Goal: Task Accomplishment & Management: Use online tool/utility

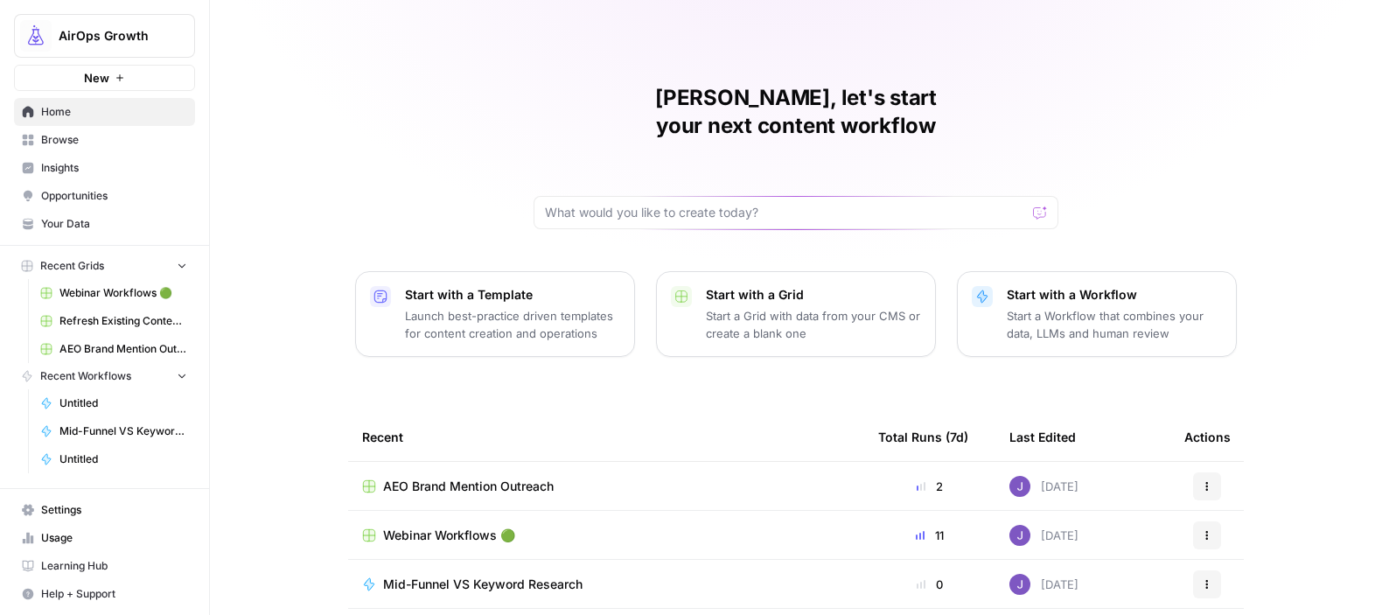
click at [122, 291] on span "Webinar Workflows 🟢" at bounding box center [123, 293] width 128 height 16
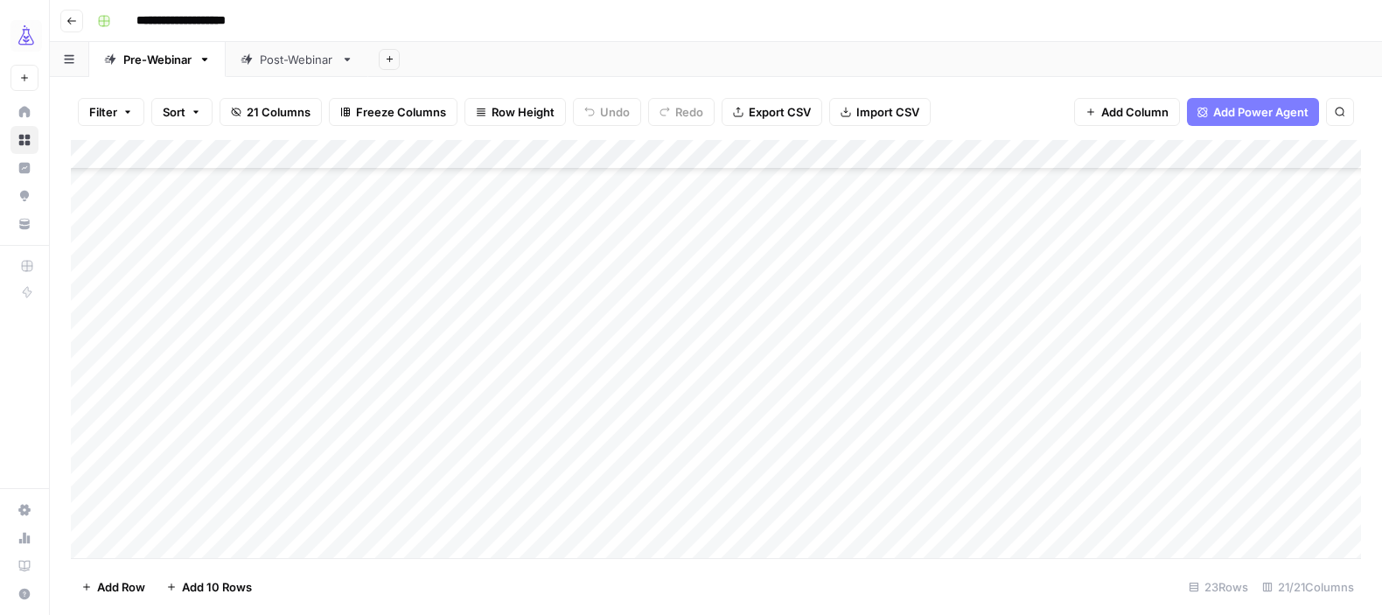
scroll to position [324, 0]
click at [225, 478] on div "Add Column" at bounding box center [716, 349] width 1290 height 418
type textarea "**********"
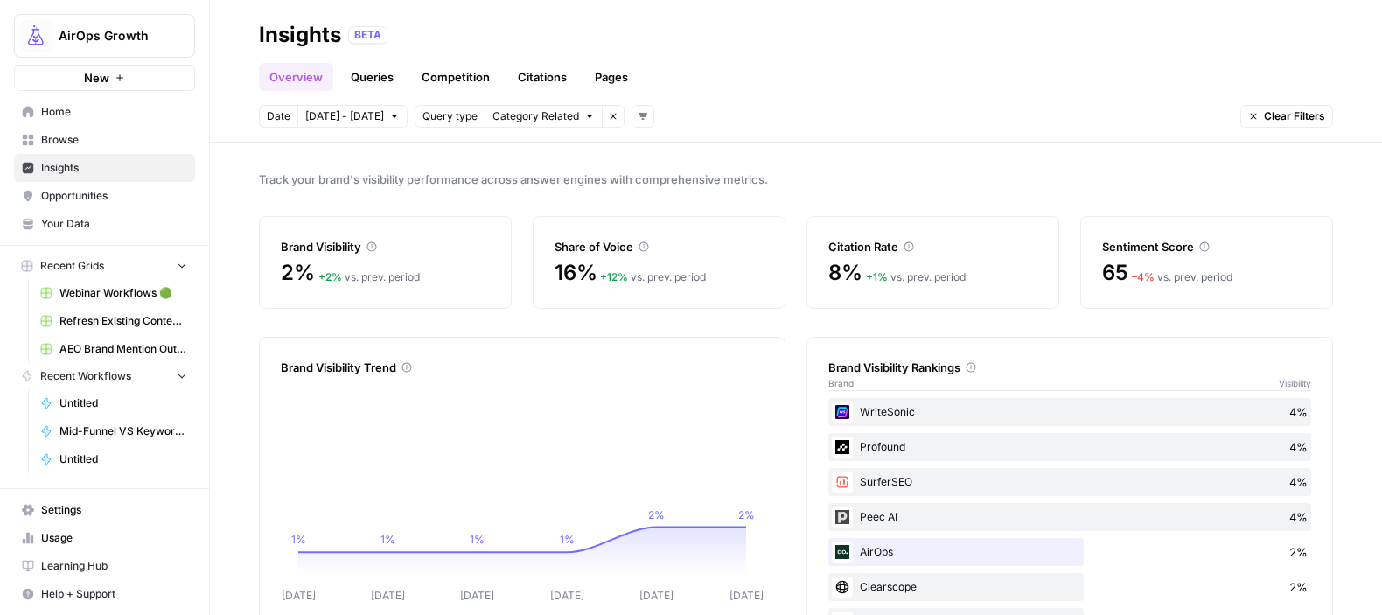
click at [1013, 444] on div "Profound 4%" at bounding box center [1069, 447] width 483 height 28
click at [1190, 275] on div "– 4 % vs. prev. period" at bounding box center [1182, 277] width 101 height 16
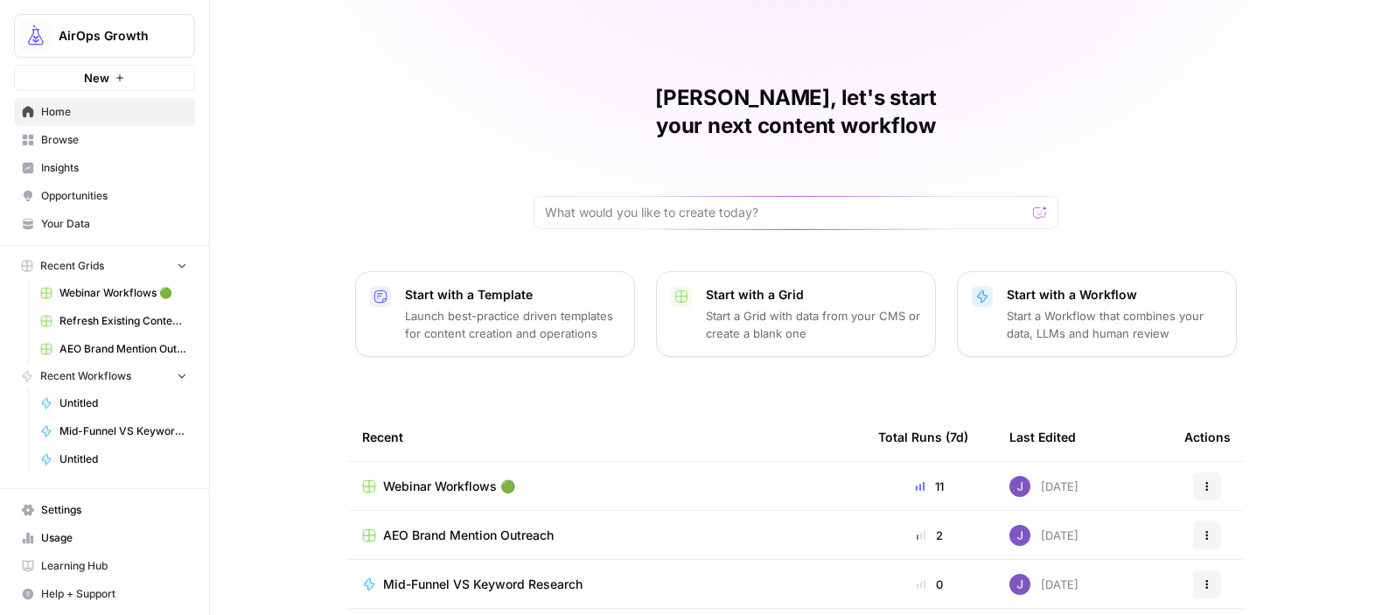
click at [421, 477] on span "Webinar Workflows 🟢" at bounding box center [449, 485] width 132 height 17
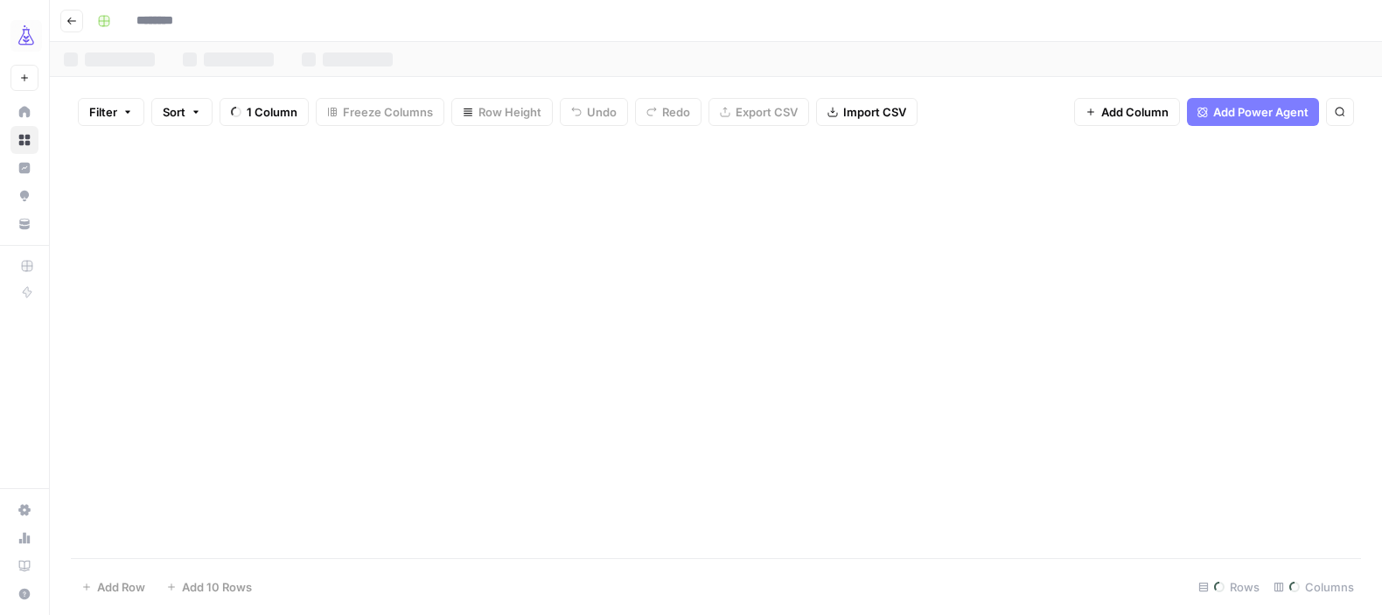
type input "**********"
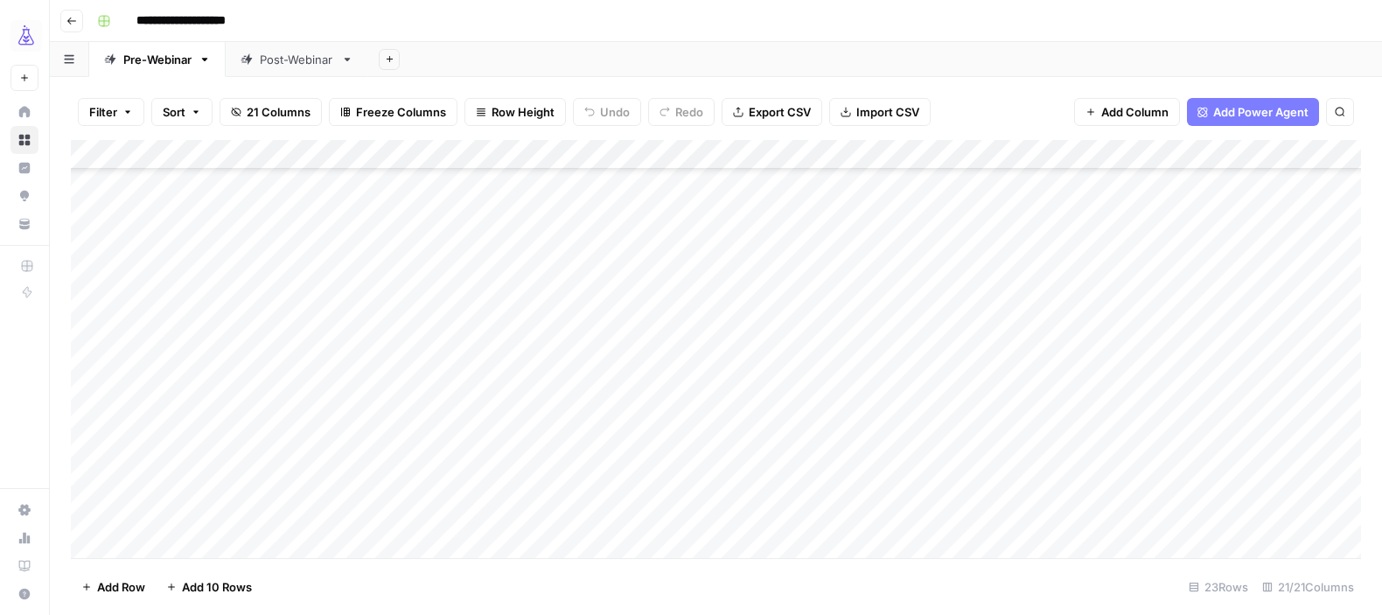
scroll to position [324, 0]
click at [352, 483] on div "Add Column" at bounding box center [716, 349] width 1290 height 418
type textarea "********"
click at [457, 479] on div "Add Column" at bounding box center [716, 349] width 1290 height 418
type textarea "*******"
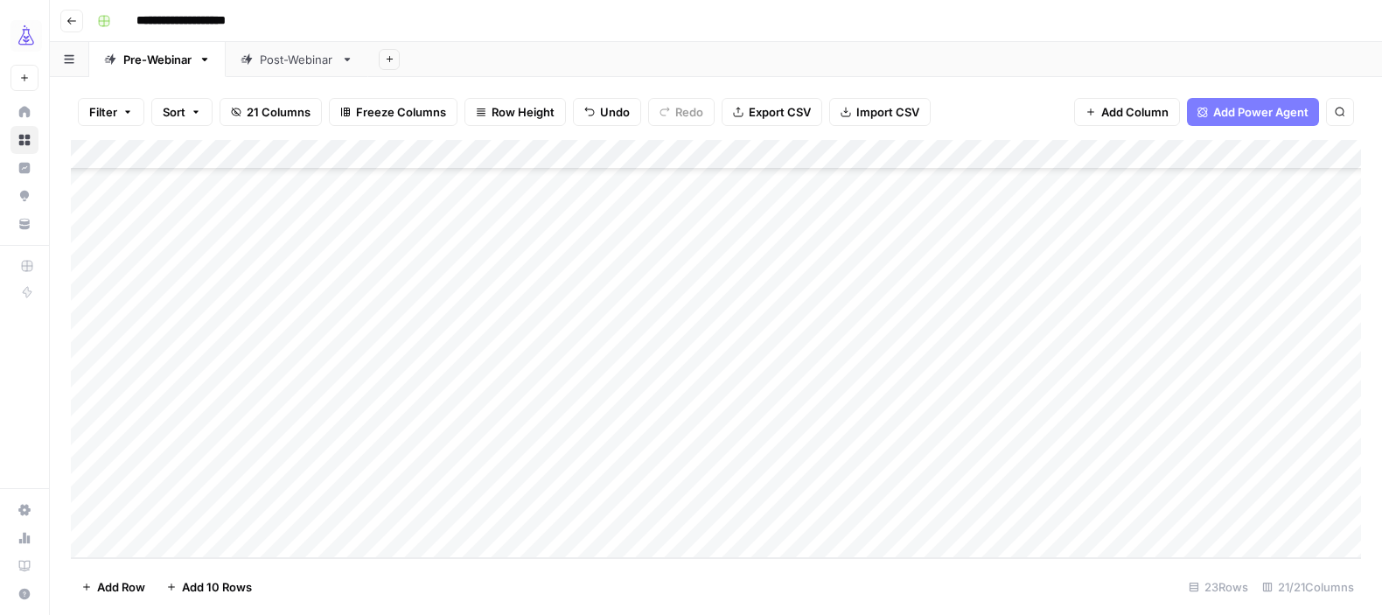
click at [779, 485] on div "Add Column" at bounding box center [716, 349] width 1290 height 418
click at [779, 485] on input at bounding box center [879, 488] width 280 height 21
type input "**********"
click at [1075, 523] on div "Add Column" at bounding box center [716, 349] width 1290 height 418
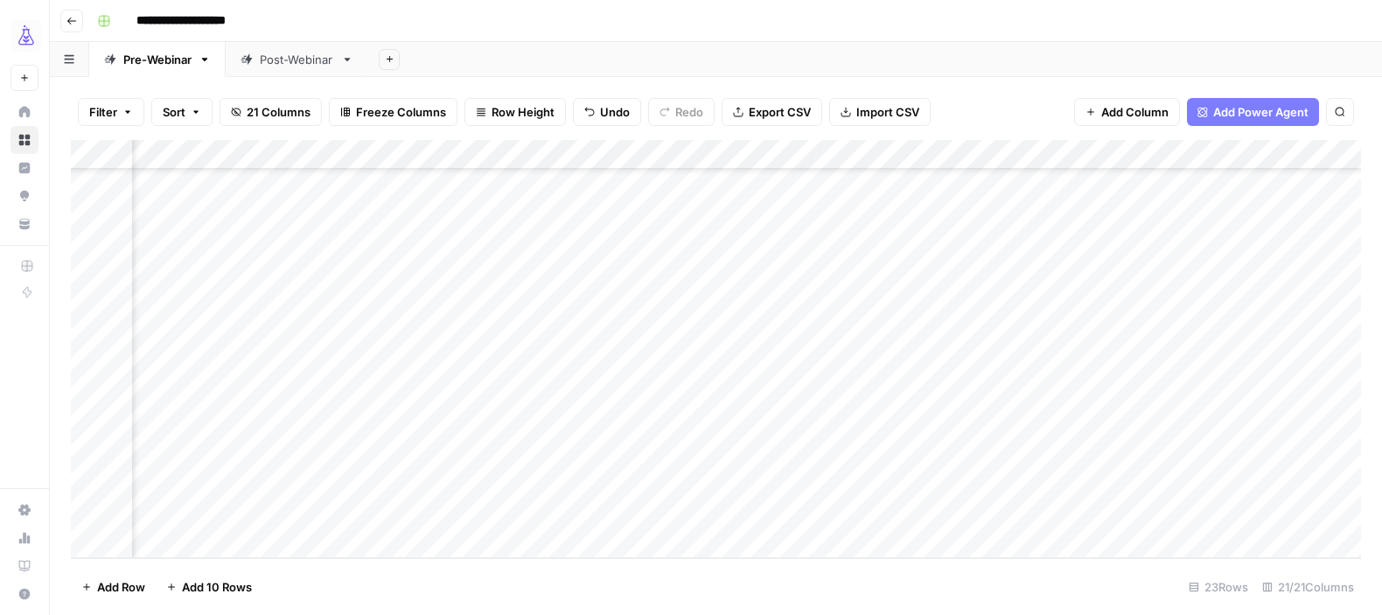
scroll to position [324, 226]
click at [782, 484] on div "Add Column" at bounding box center [716, 349] width 1290 height 418
click at [797, 476] on div "Add Column" at bounding box center [716, 349] width 1290 height 418
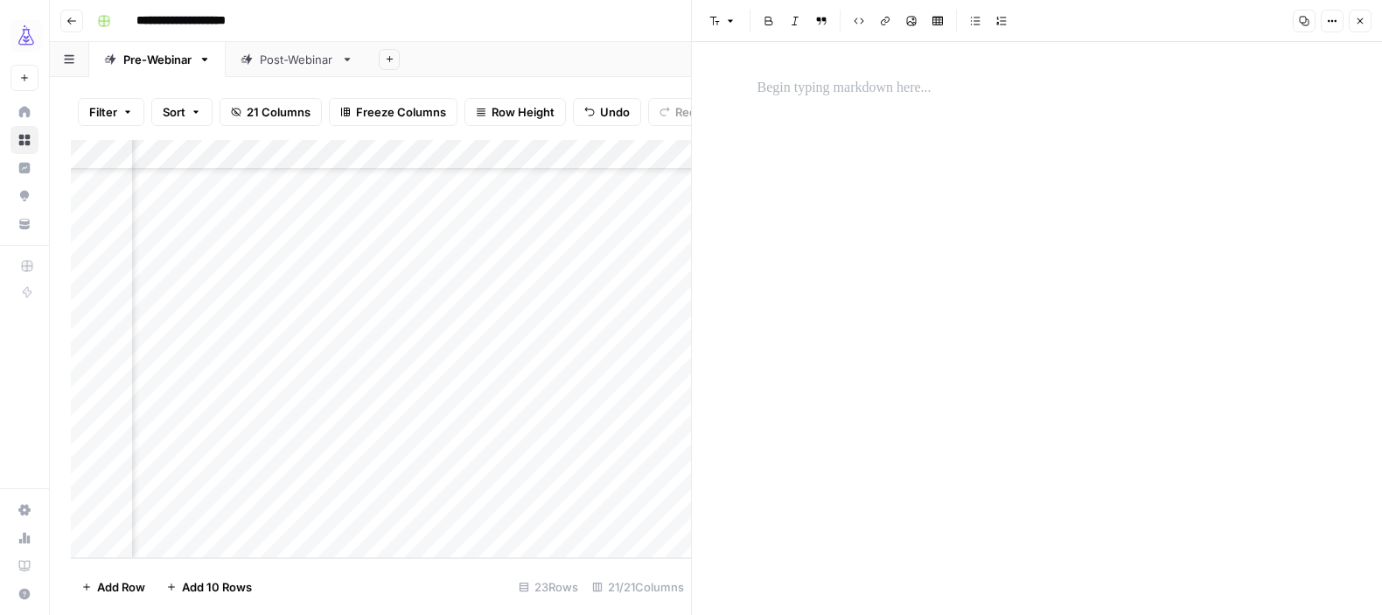
click at [804, 87] on p at bounding box center [1037, 88] width 560 height 23
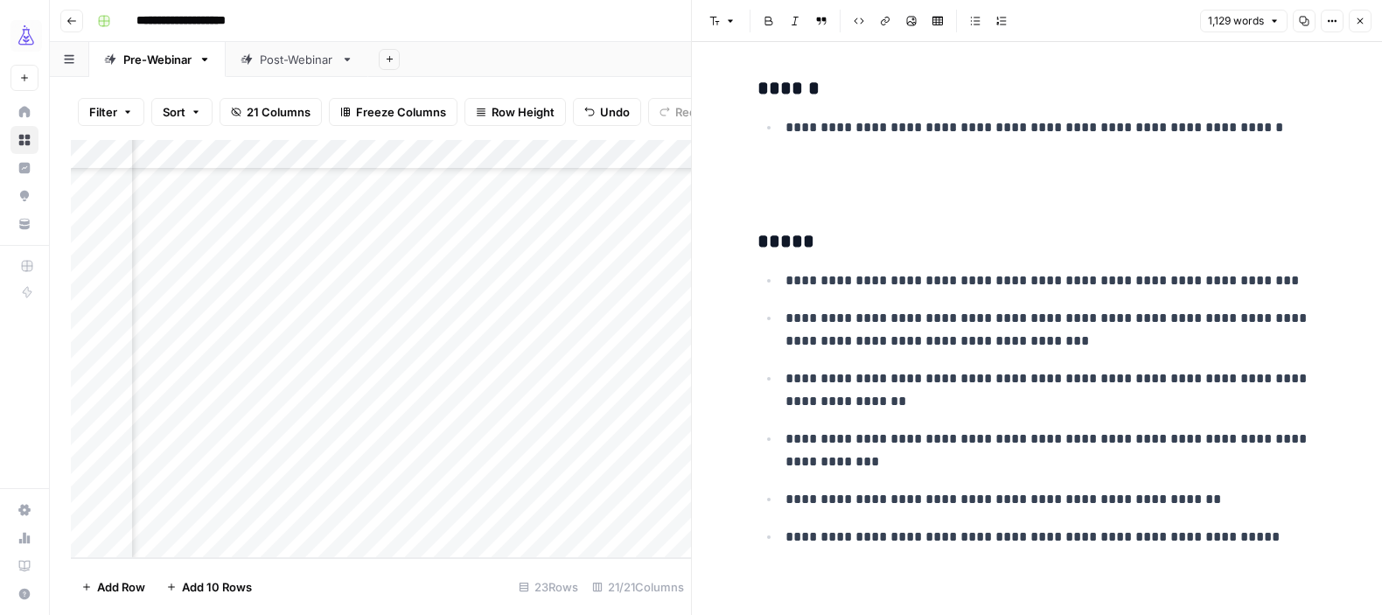
scroll to position [4009, 0]
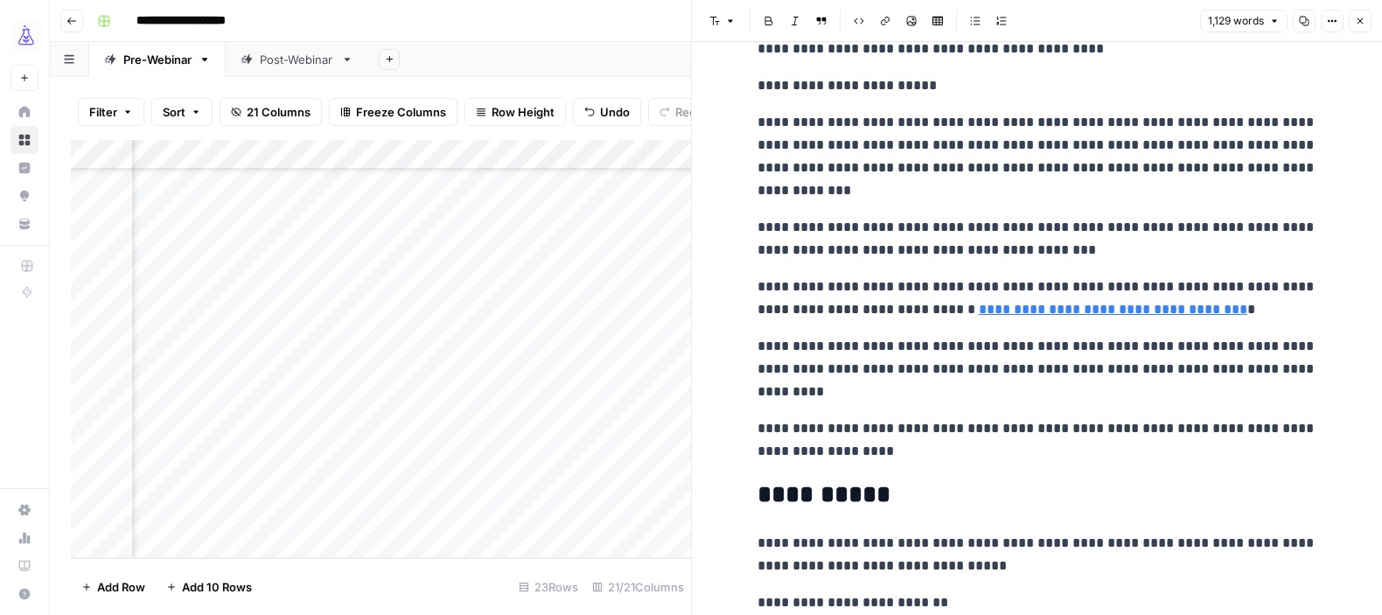
click at [1361, 26] on button "Close" at bounding box center [1359, 21] width 23 height 23
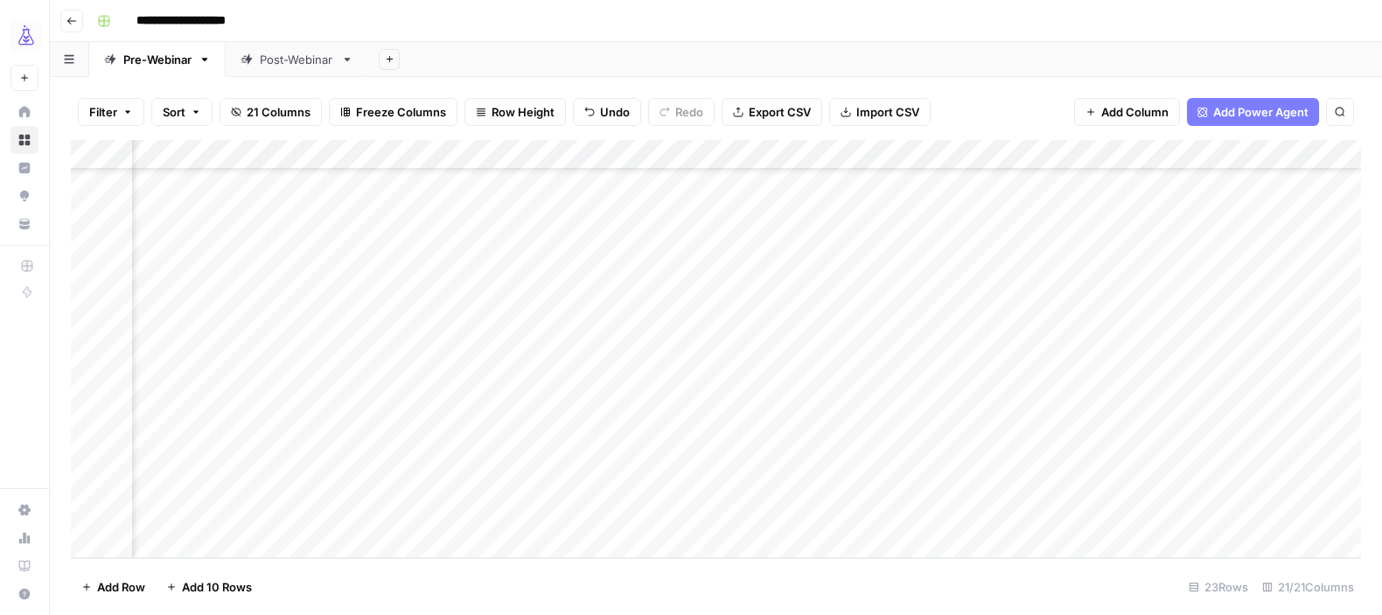
click at [949, 488] on div "Add Column" at bounding box center [716, 349] width 1290 height 418
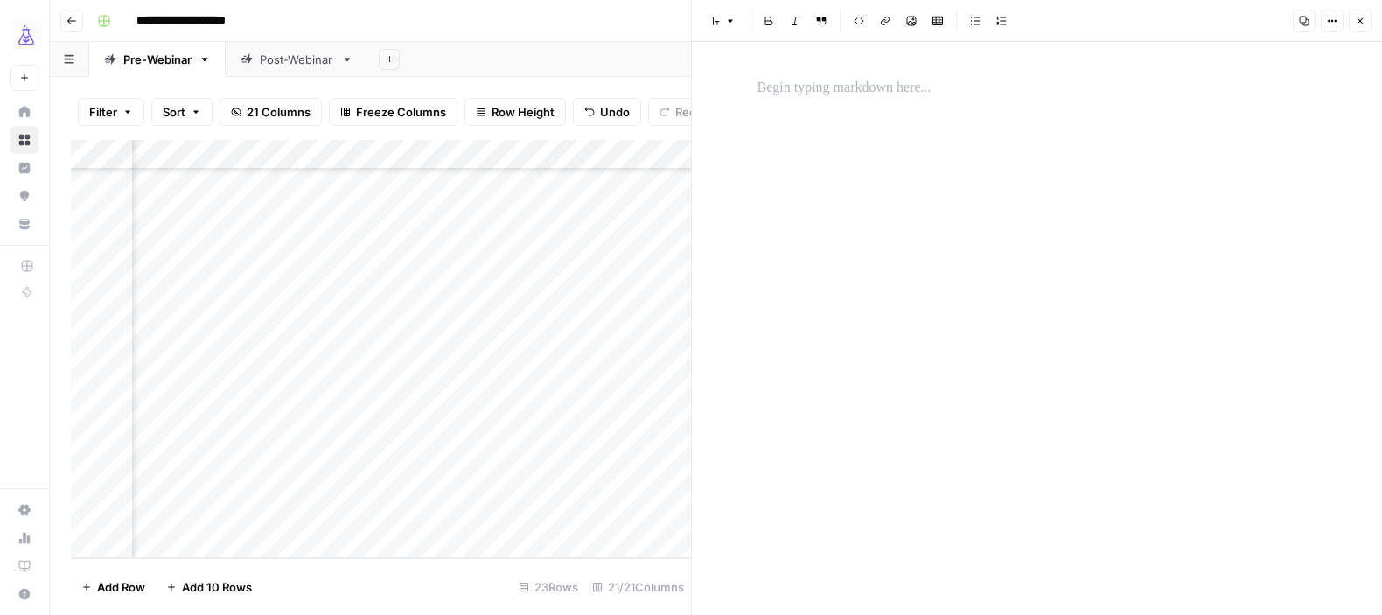
click at [927, 312] on div at bounding box center [1037, 328] width 581 height 573
click at [919, 105] on div at bounding box center [1037, 88] width 581 height 37
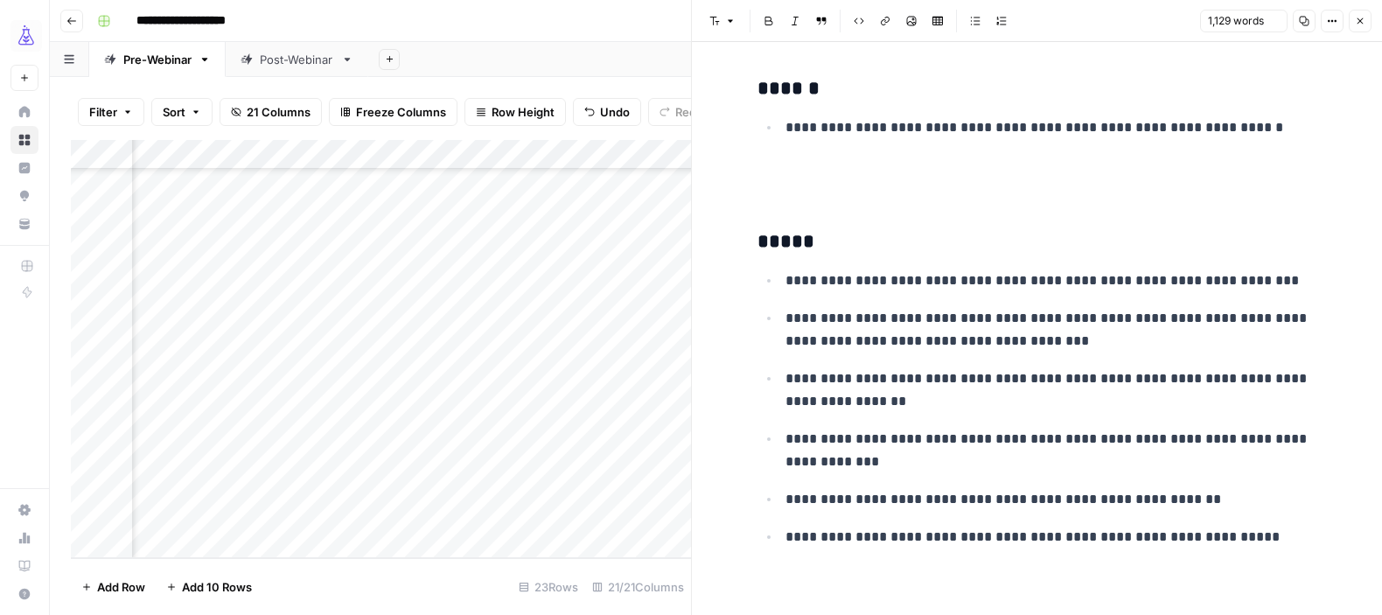
scroll to position [4009, 0]
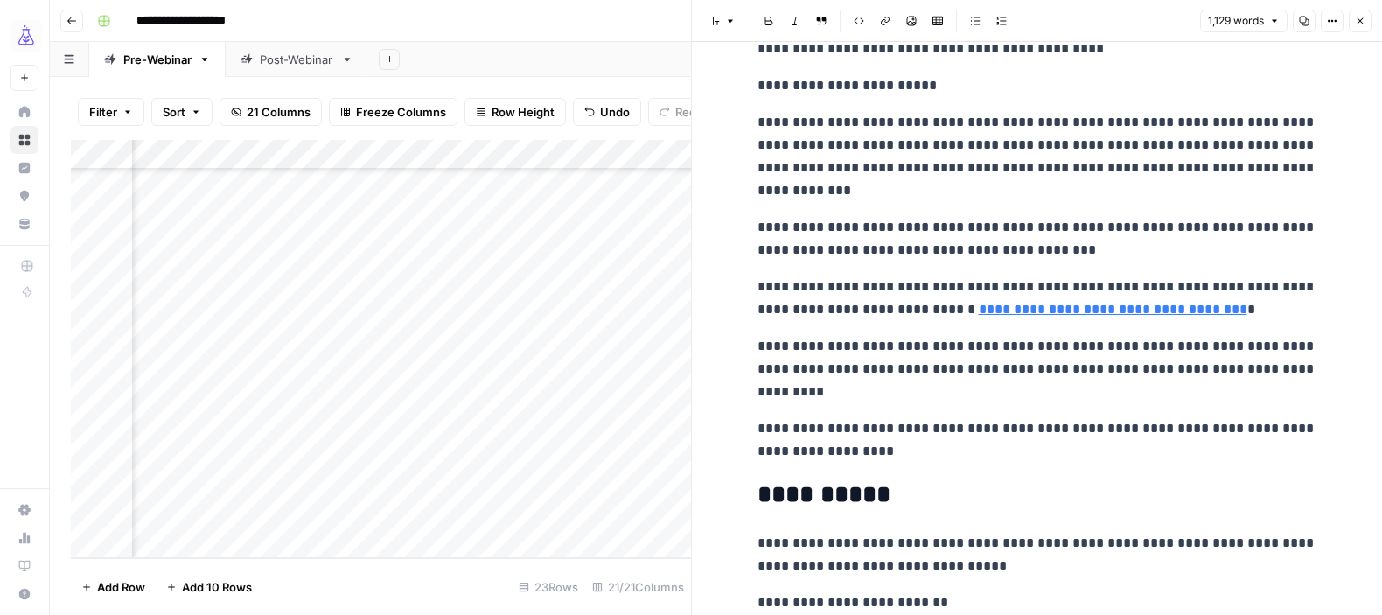
click at [1366, 21] on button "Close" at bounding box center [1359, 21] width 23 height 23
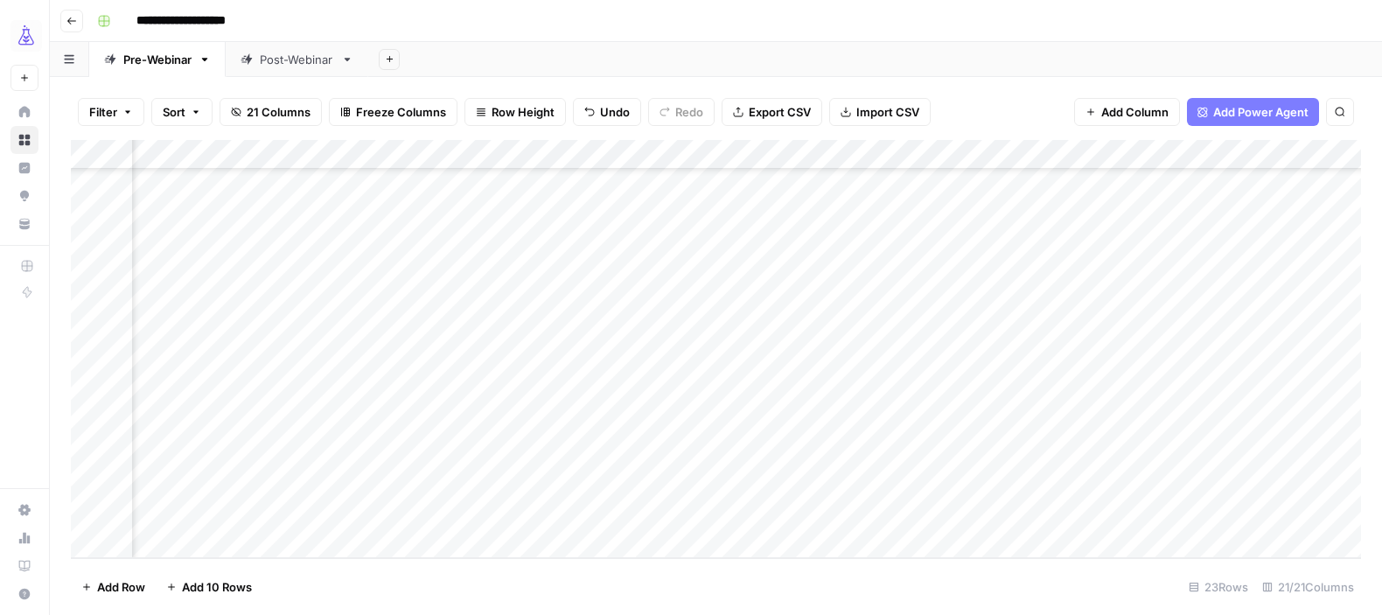
click at [1180, 479] on div "Add Column" at bounding box center [716, 349] width 1290 height 418
click at [1191, 455] on div "Add Column" at bounding box center [716, 349] width 1290 height 418
drag, startPoint x: 1304, startPoint y: 464, endPoint x: 1304, endPoint y: 479, distance: 14.9
click at [1304, 479] on div "Add Column" at bounding box center [716, 349] width 1290 height 418
click at [1229, 480] on div "Add Column" at bounding box center [716, 349] width 1290 height 418
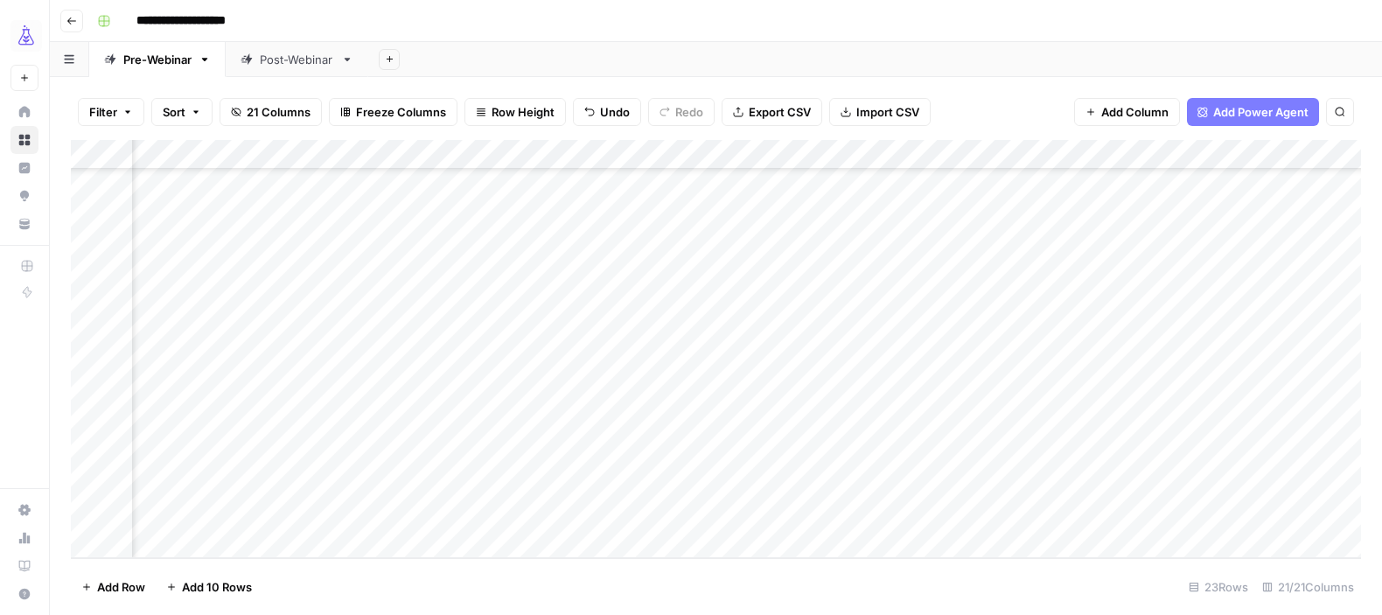
click at [1227, 457] on div "Add Column" at bounding box center [716, 349] width 1290 height 418
click at [968, 482] on div "Add Column" at bounding box center [716, 349] width 1290 height 418
click at [966, 480] on div "Add Column" at bounding box center [716, 349] width 1290 height 418
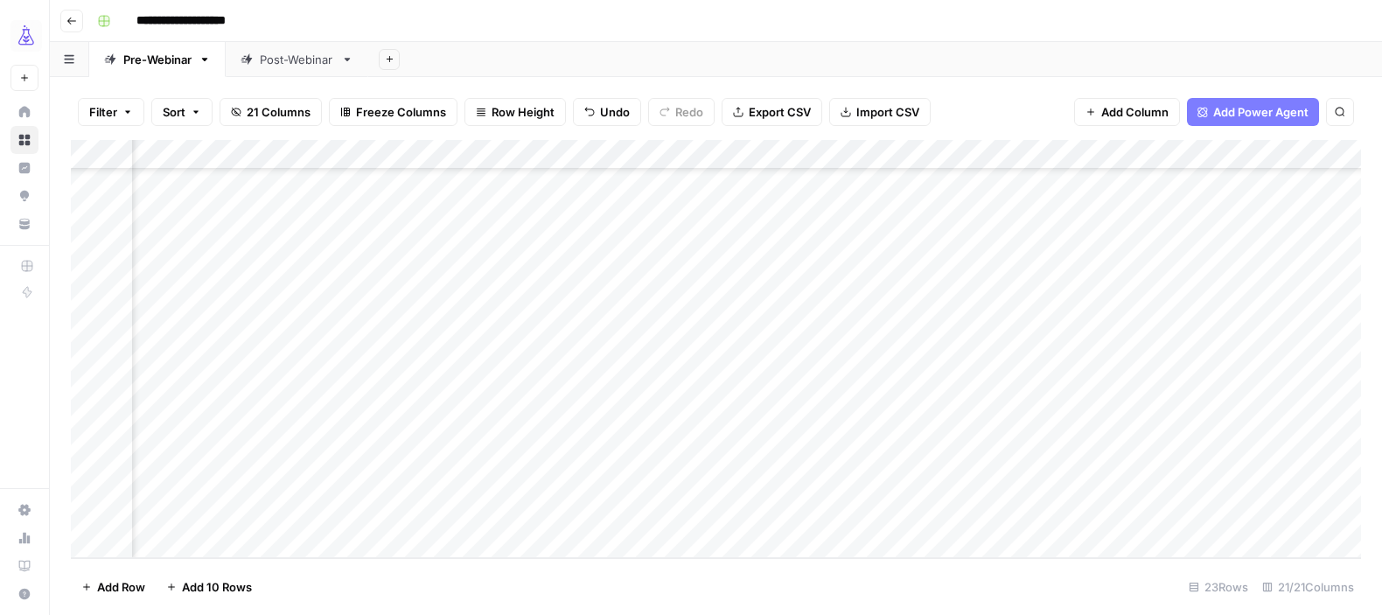
click at [957, 484] on div "Add Column" at bounding box center [716, 349] width 1290 height 418
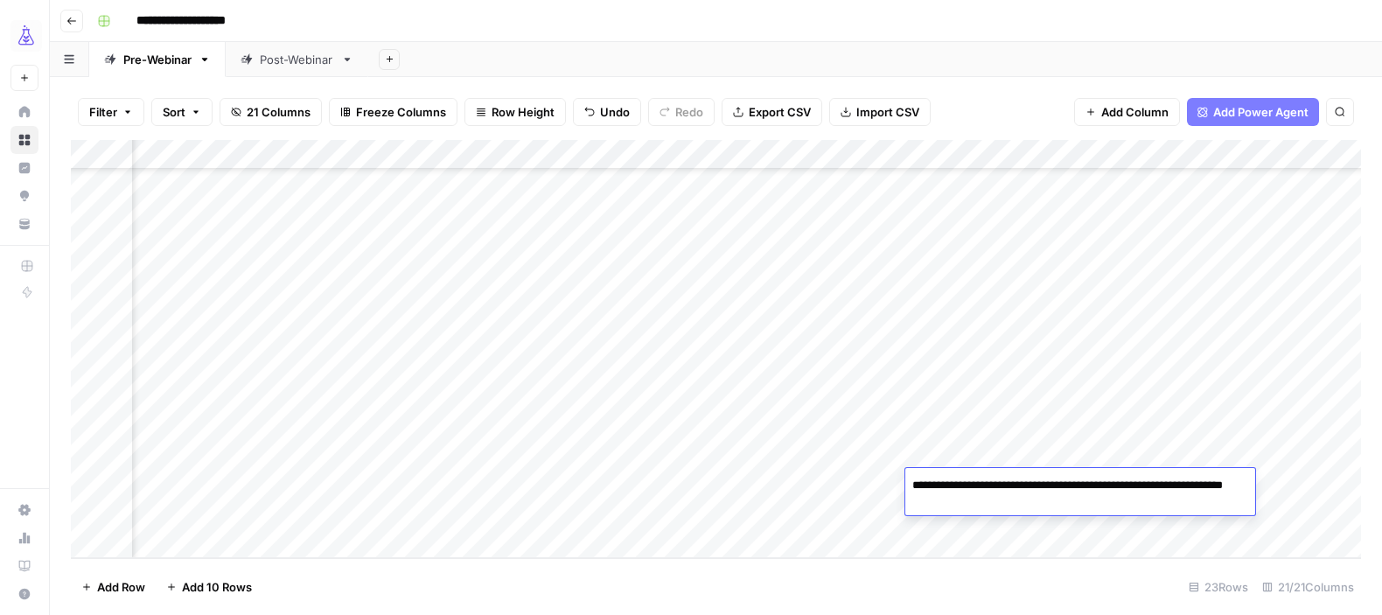
click at [957, 484] on textarea "**********" at bounding box center [1080, 494] width 350 height 42
click at [972, 423] on div "Add Column" at bounding box center [716, 349] width 1290 height 418
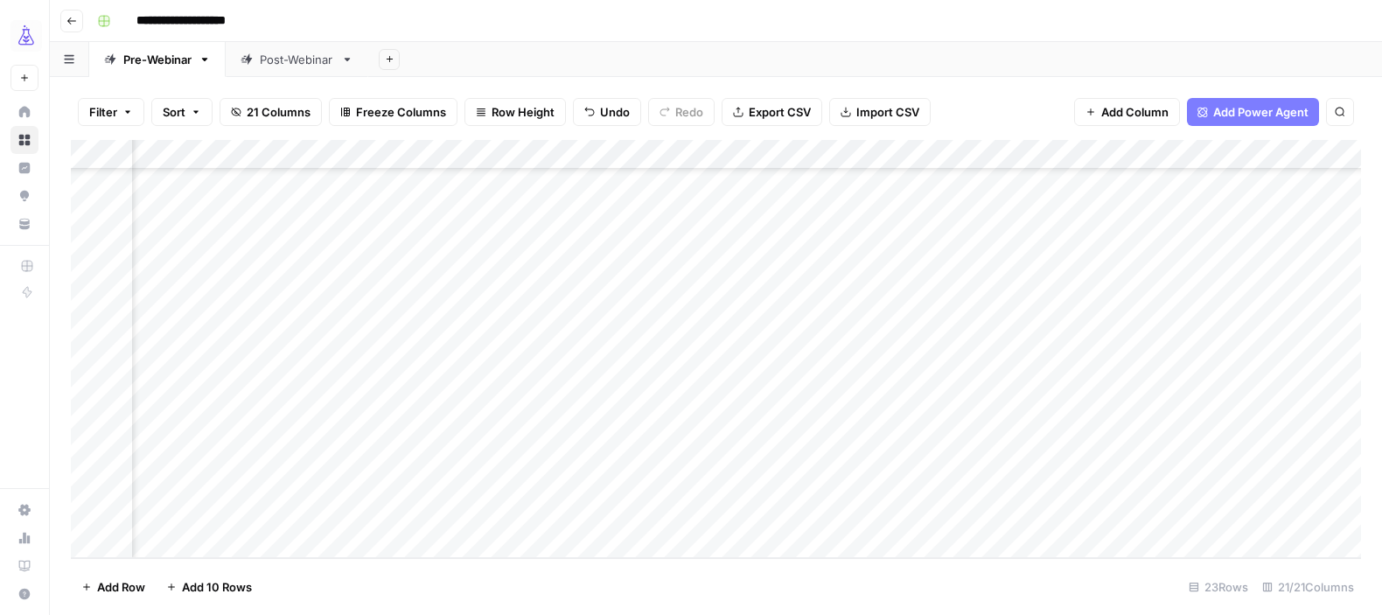
click at [1137, 482] on div "Add Column" at bounding box center [716, 349] width 1290 height 418
click at [1214, 483] on div "Add Column" at bounding box center [716, 349] width 1290 height 418
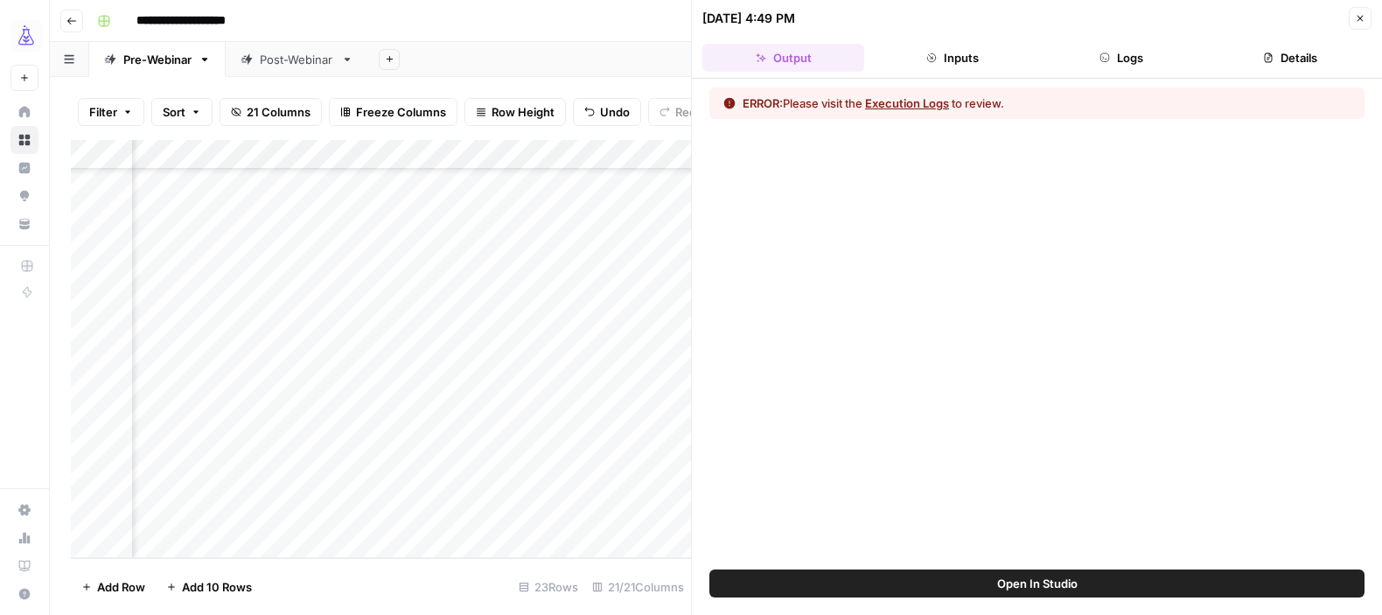
click at [1137, 63] on button "Logs" at bounding box center [1122, 58] width 162 height 28
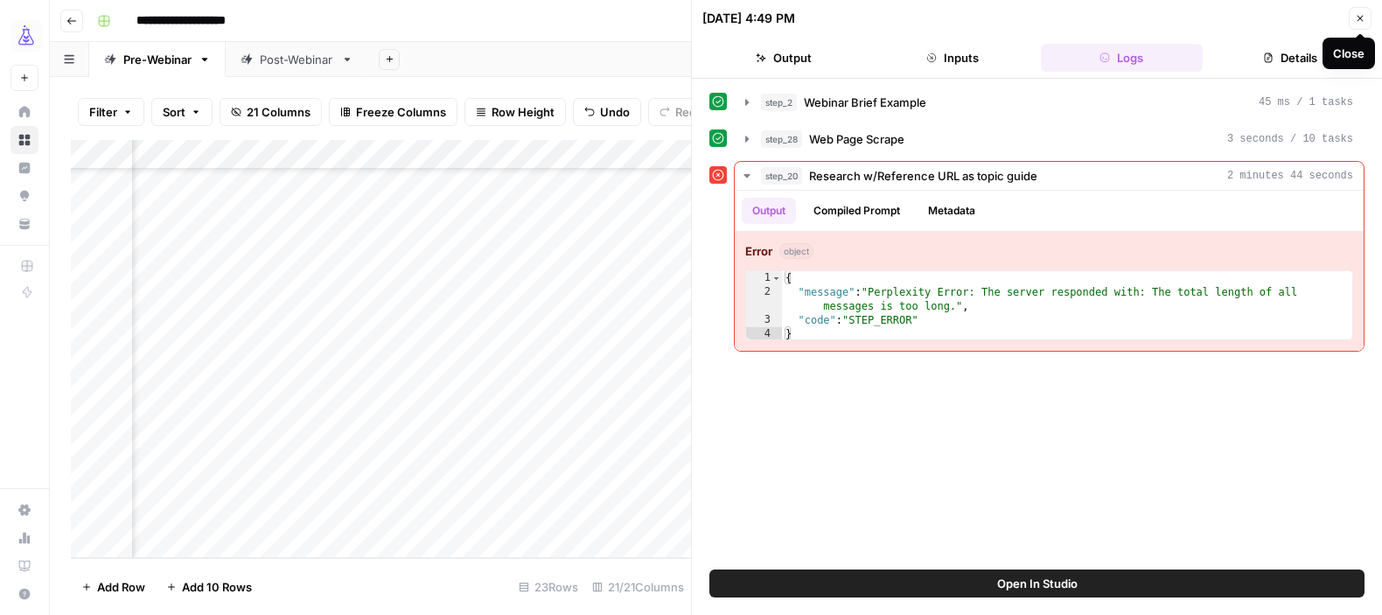
click at [1355, 17] on icon "button" at bounding box center [1360, 18] width 10 height 10
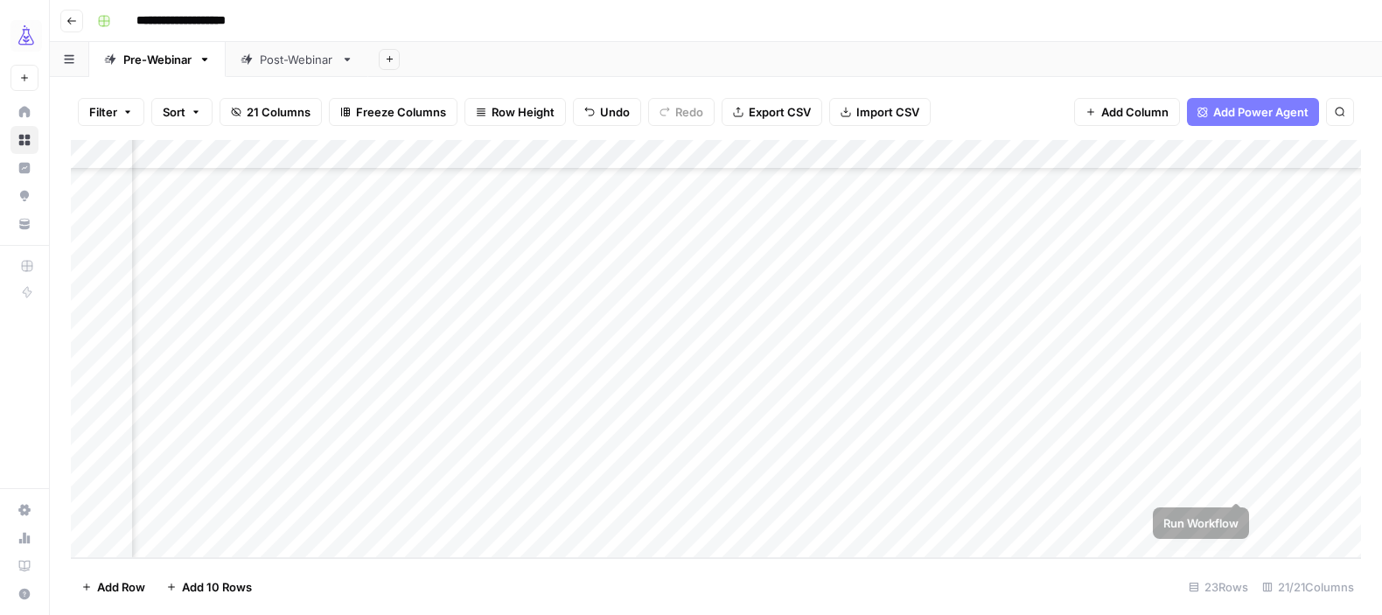
click at [1239, 483] on div "Add Column" at bounding box center [716, 349] width 1290 height 418
click at [1236, 483] on div "Add Column" at bounding box center [716, 349] width 1290 height 418
click at [1235, 483] on div "Add Column" at bounding box center [716, 349] width 1290 height 418
click at [1131, 482] on div "Add Column" at bounding box center [716, 349] width 1290 height 418
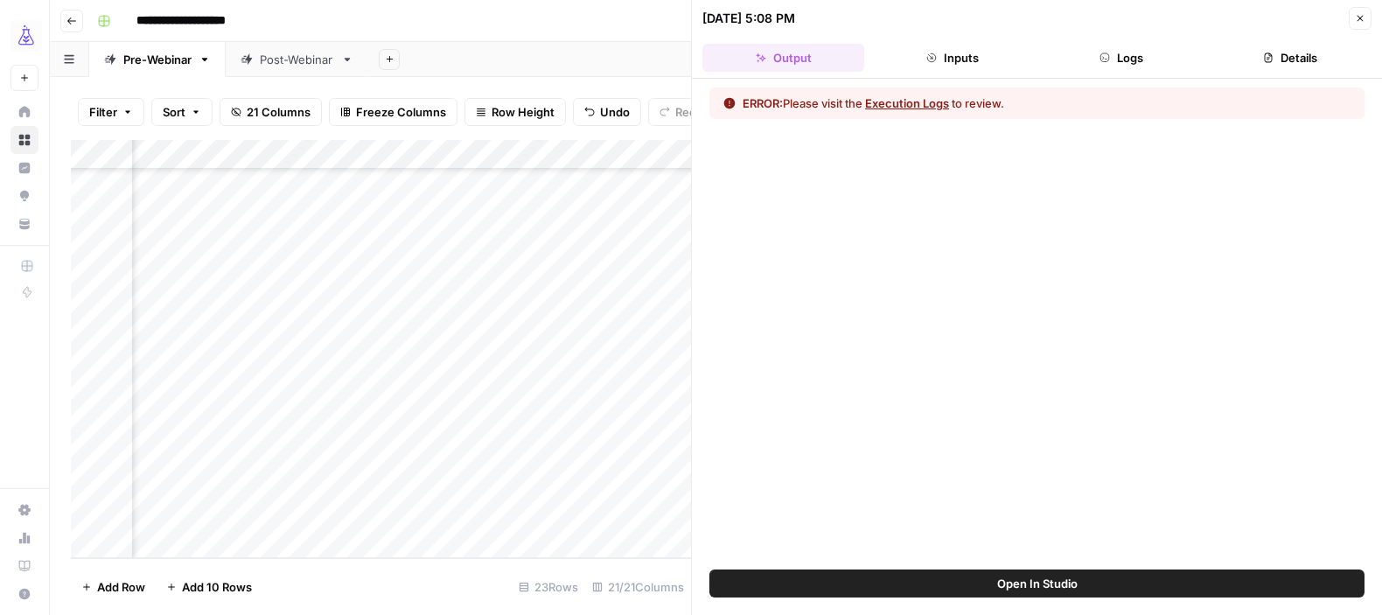
click at [1132, 53] on button "Logs" at bounding box center [1122, 58] width 162 height 28
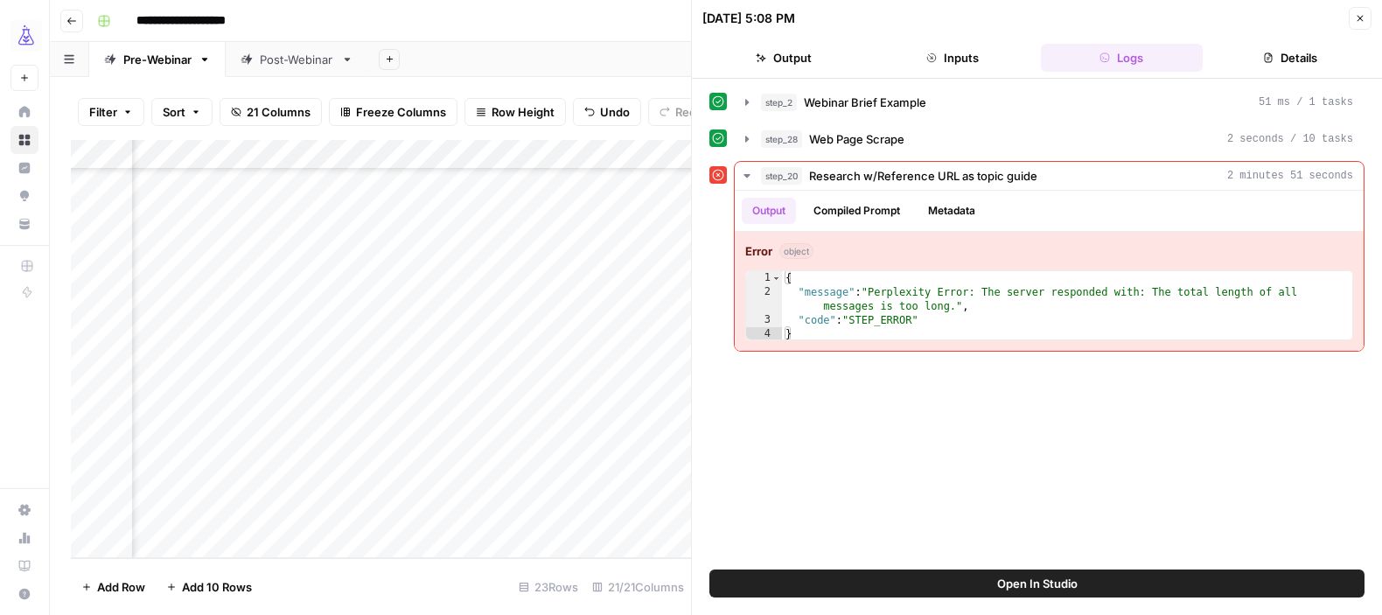
click at [1358, 15] on icon "button" at bounding box center [1360, 18] width 10 height 10
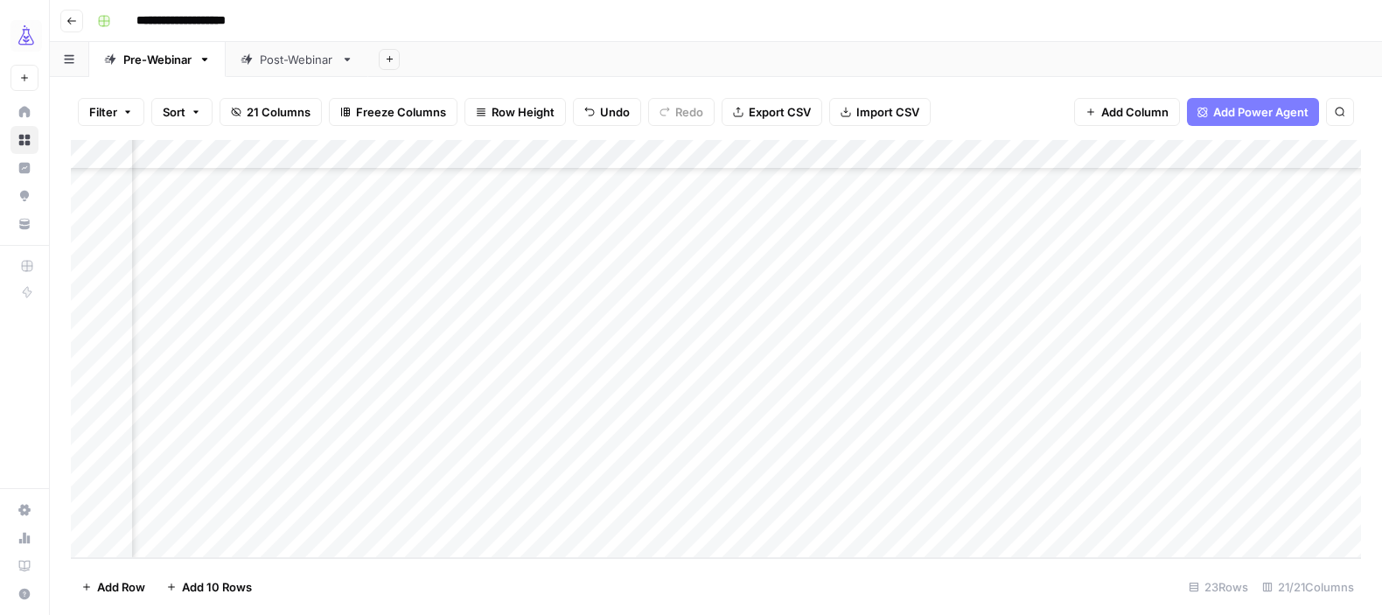
scroll to position [324, 1147]
click at [1052, 483] on div "Add Column" at bounding box center [716, 349] width 1290 height 418
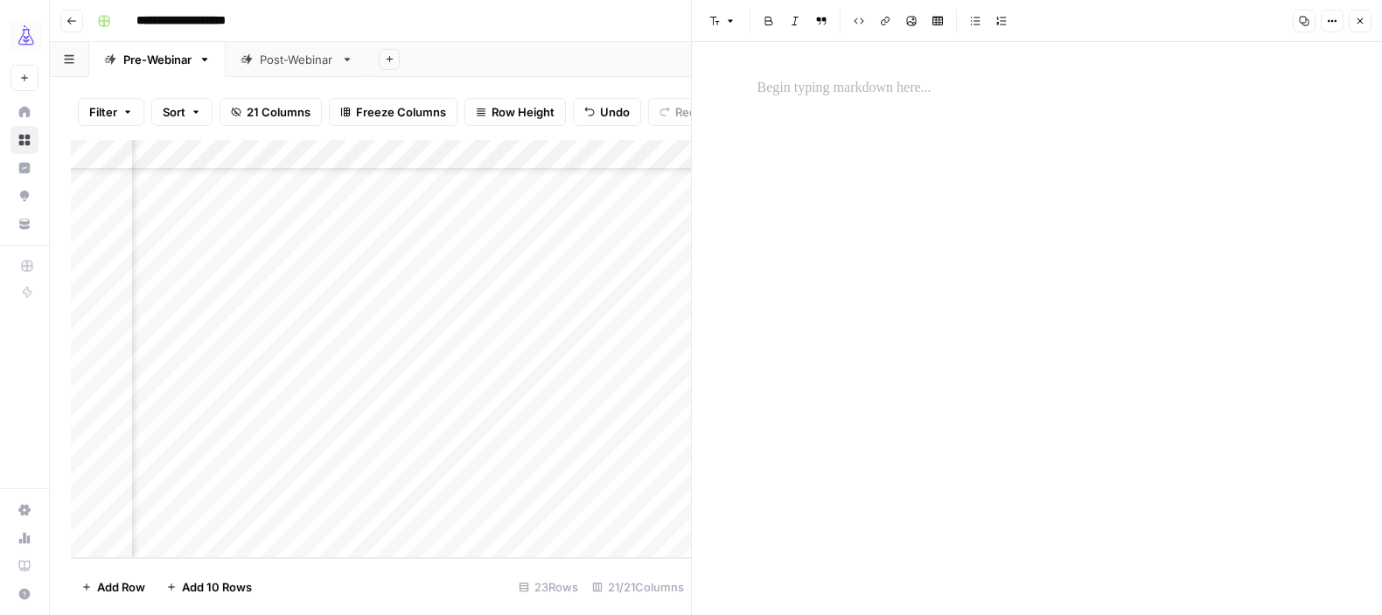
click at [896, 101] on div at bounding box center [1037, 88] width 581 height 37
click at [896, 101] on div "**********" at bounding box center [1037, 88] width 581 height 37
click at [1174, 52] on div at bounding box center [1037, 328] width 581 height 573
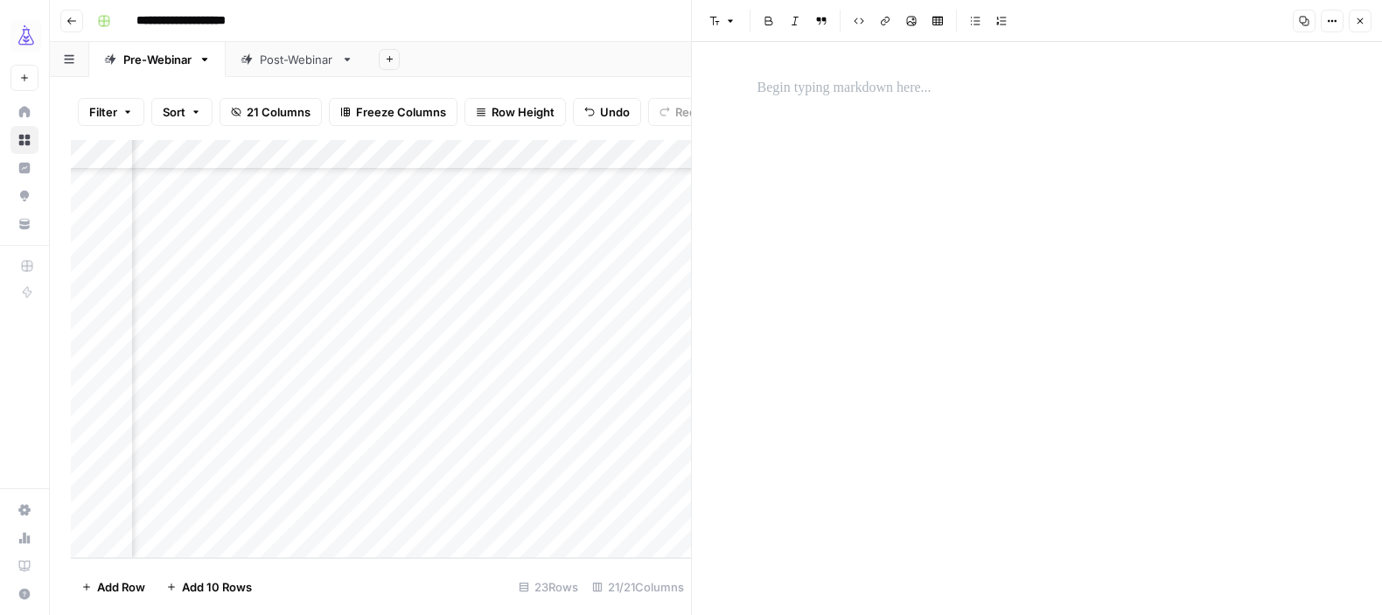
click at [939, 102] on div at bounding box center [1037, 88] width 581 height 37
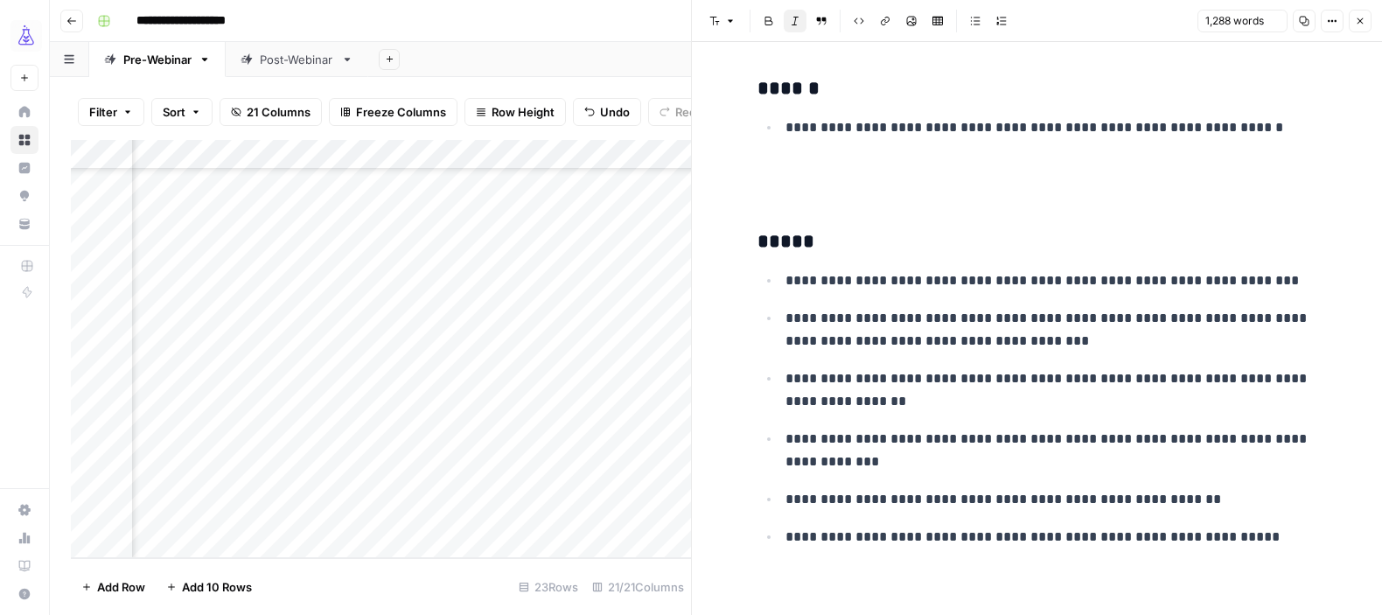
scroll to position [4479, 0]
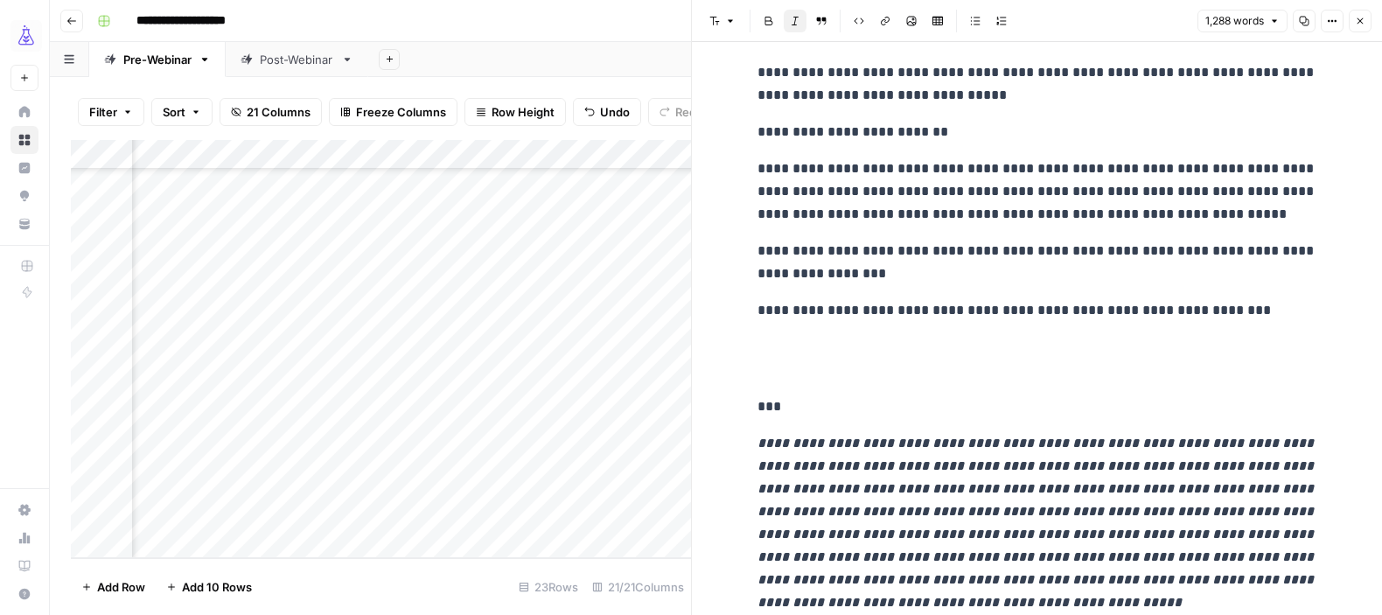
click at [1362, 20] on icon "button" at bounding box center [1360, 21] width 10 height 10
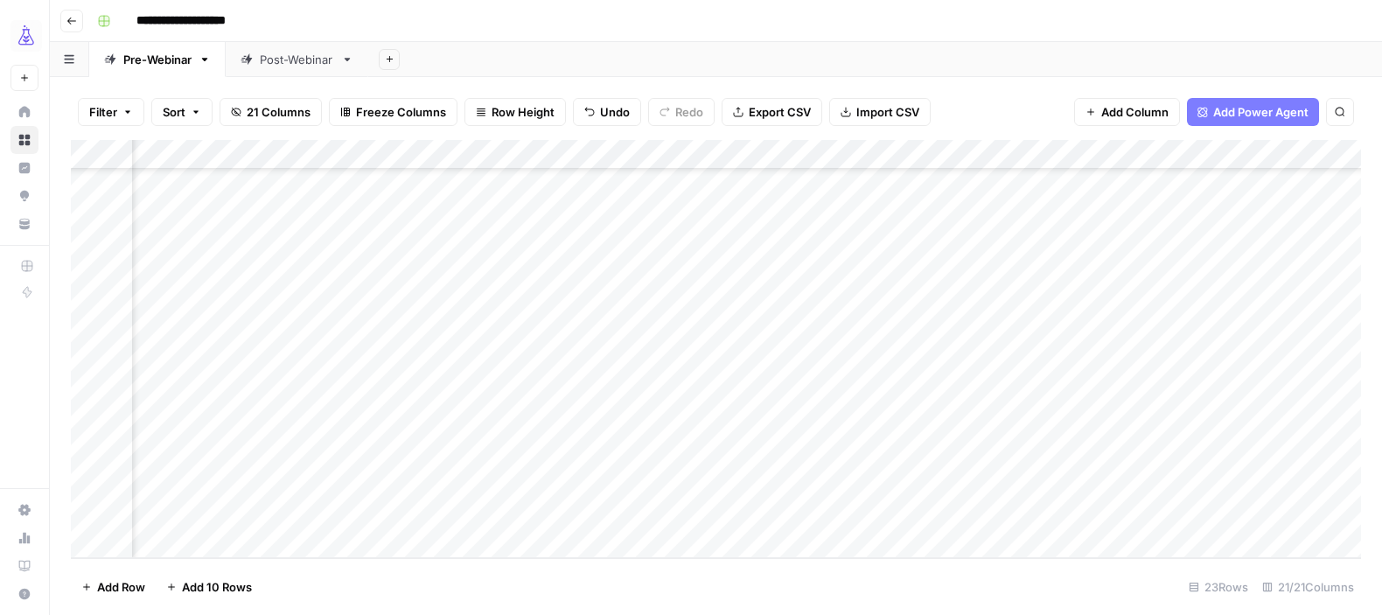
click at [1070, 488] on div "Add Column" at bounding box center [716, 349] width 1290 height 418
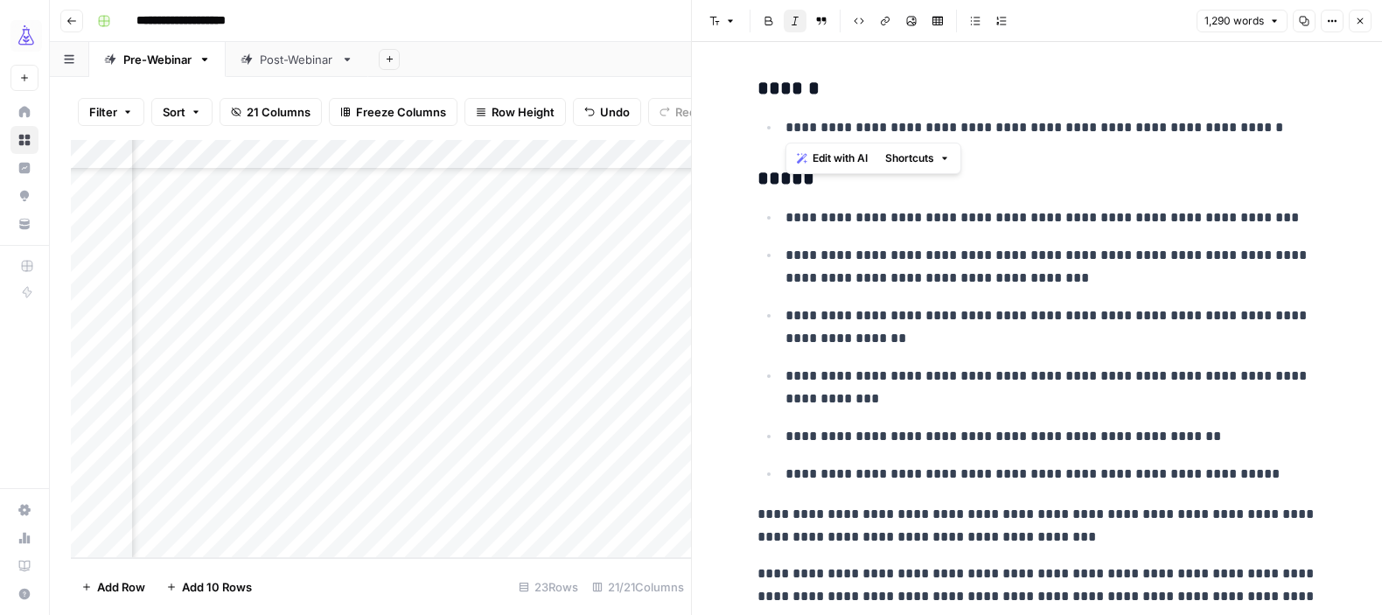
drag, startPoint x: 785, startPoint y: 128, endPoint x: 1264, endPoint y: 126, distance: 479.2
click at [1264, 126] on p "**********" at bounding box center [1051, 127] width 532 height 23
copy p "**********"
click at [1371, 17] on header "Font style Bold Italic Block quote Code block Link Image Insert Table Bulleted …" at bounding box center [1037, 21] width 690 height 42
click at [1351, 28] on button "Close" at bounding box center [1359, 21] width 23 height 23
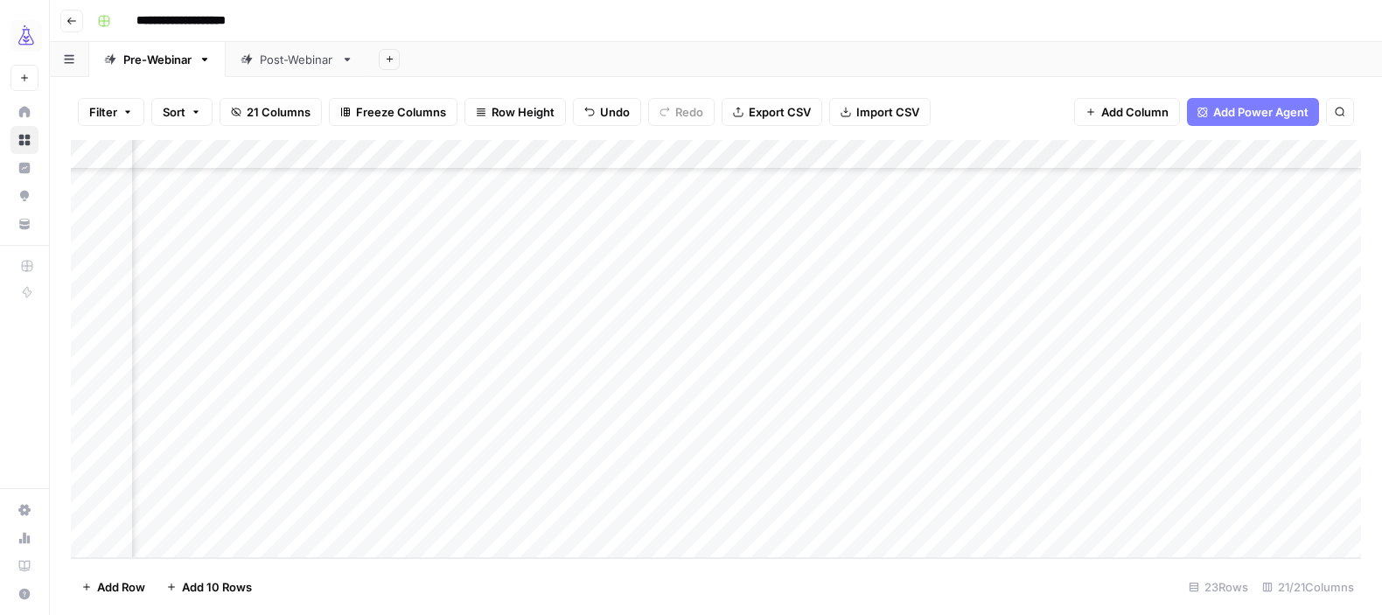
click at [892, 486] on div "Add Column" at bounding box center [716, 349] width 1290 height 418
type textarea "**********"
click at [1069, 519] on div "Add Column" at bounding box center [716, 349] width 1290 height 418
click at [1243, 478] on div "Add Column" at bounding box center [716, 349] width 1290 height 418
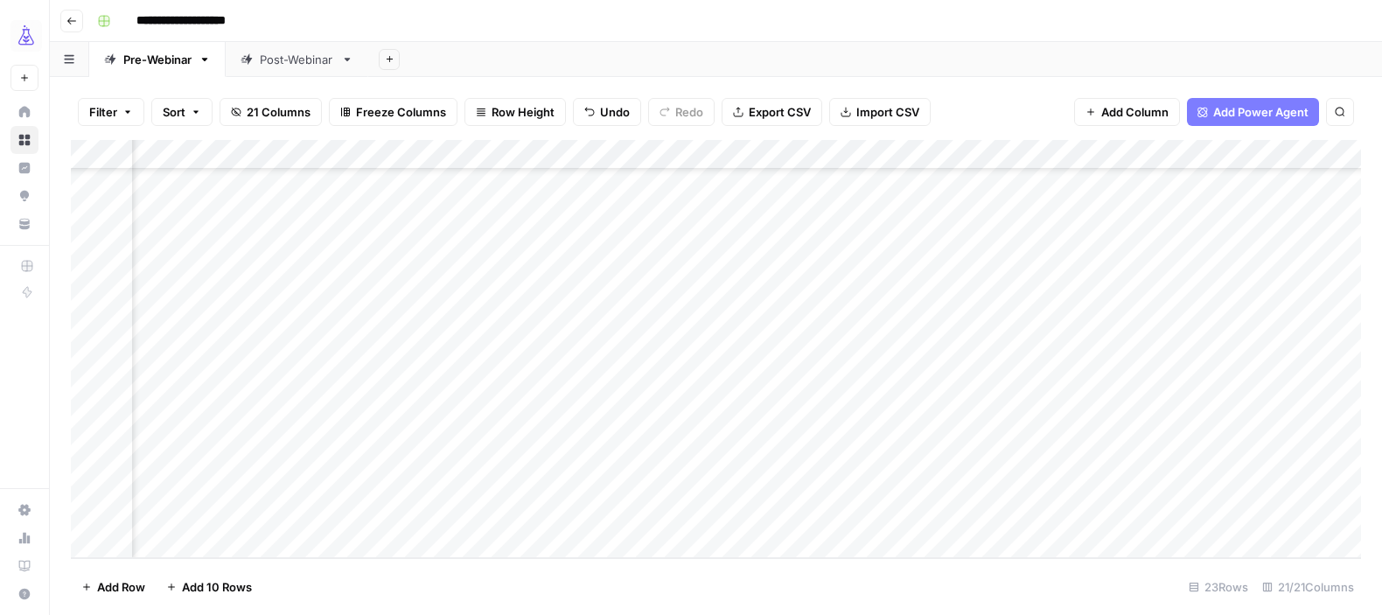
scroll to position [324, 1243]
click at [1231, 481] on div "Add Column" at bounding box center [716, 349] width 1290 height 418
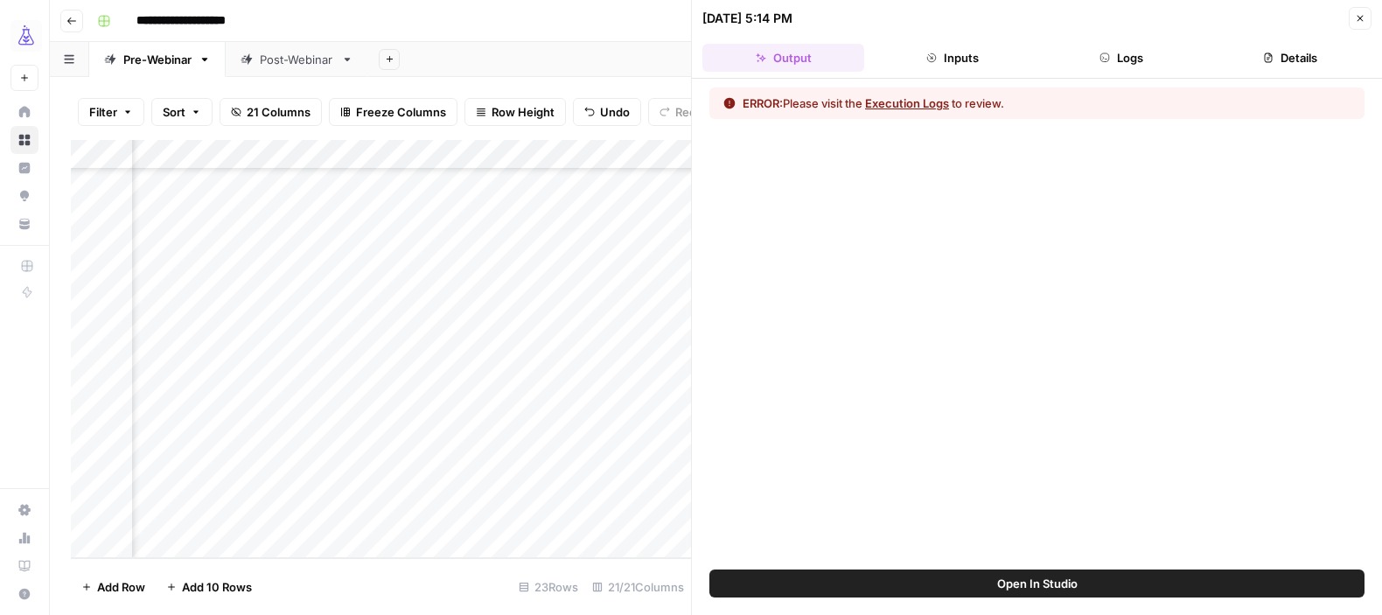
click at [1147, 51] on button "Logs" at bounding box center [1122, 58] width 162 height 28
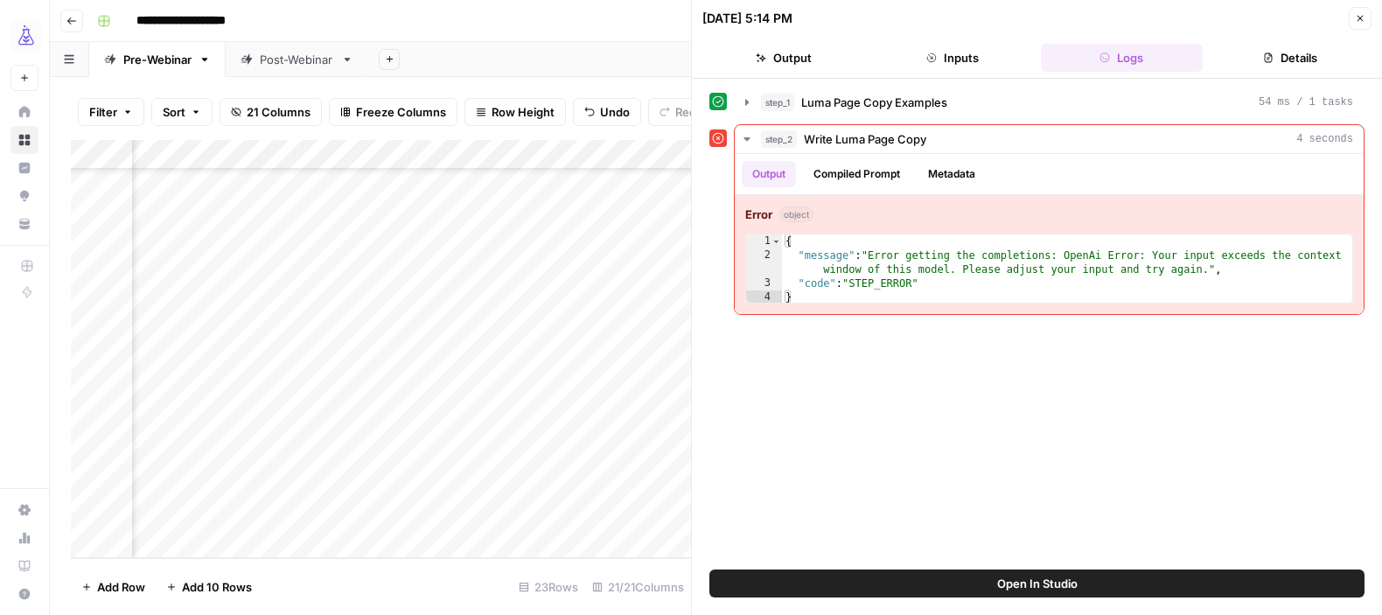
click at [1360, 26] on button "Close" at bounding box center [1359, 18] width 23 height 23
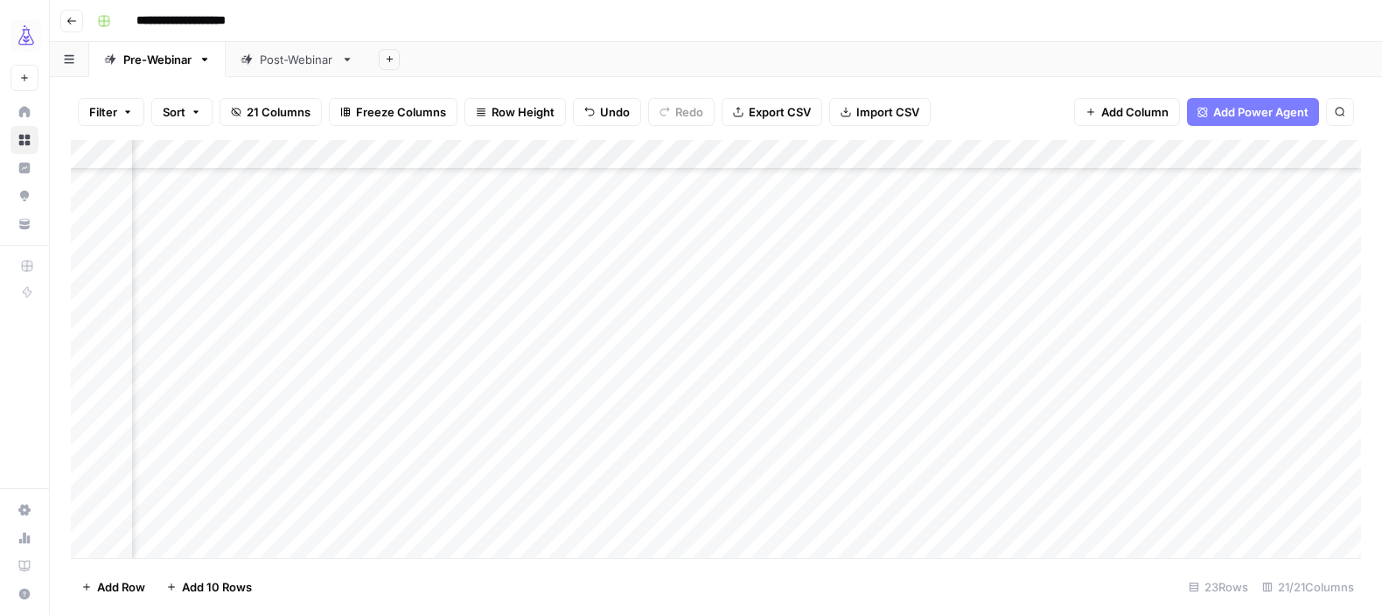
scroll to position [324, 1243]
